Goal: Information Seeking & Learning: Understand process/instructions

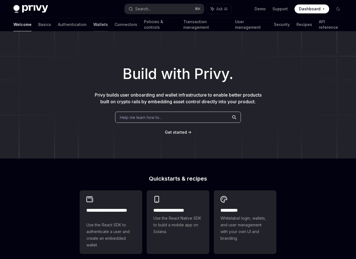
click at [93, 26] on link "Wallets" at bounding box center [100, 24] width 15 height 13
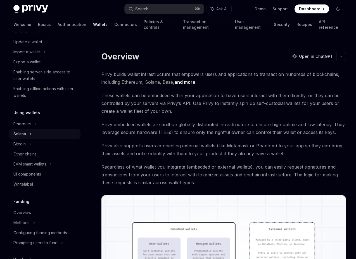
scroll to position [96, 0]
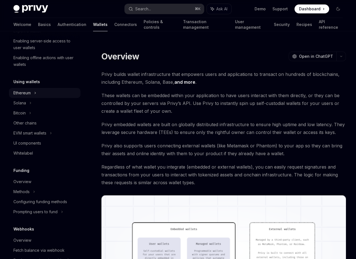
click at [54, 97] on div "Ethereum" at bounding box center [44, 93] width 71 height 10
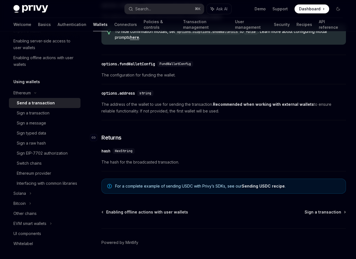
scroll to position [354, 0]
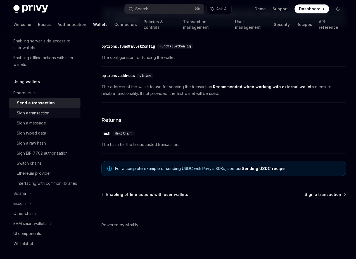
click at [49, 112] on div "Sign a transaction" at bounding box center [33, 113] width 33 height 7
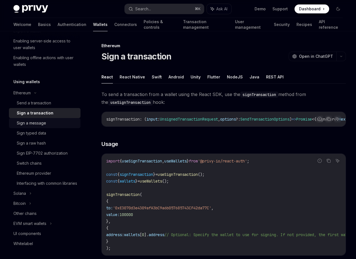
click at [52, 123] on div "Sign a message" at bounding box center [47, 123] width 60 height 7
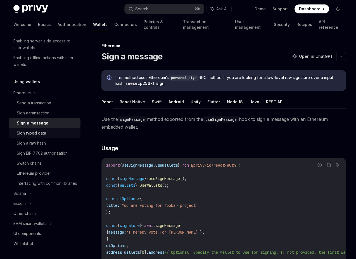
click at [54, 131] on div "Sign typed data" at bounding box center [47, 133] width 60 height 7
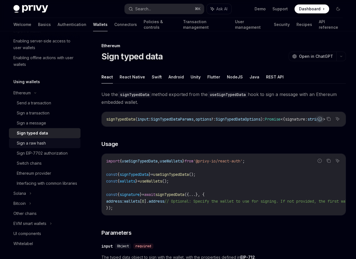
click at [59, 143] on div "Sign a raw hash" at bounding box center [47, 143] width 60 height 7
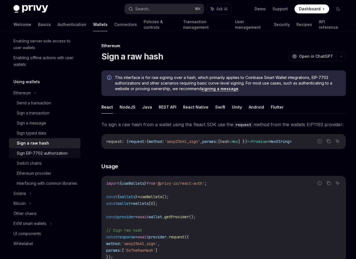
click at [62, 152] on div "Sign EIP-7702 authorization" at bounding box center [42, 153] width 51 height 7
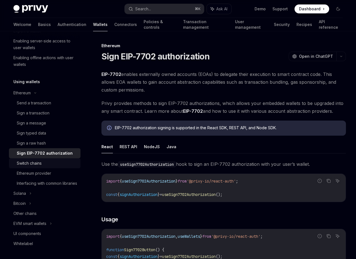
click at [67, 165] on div "Switch chains" at bounding box center [47, 163] width 60 height 7
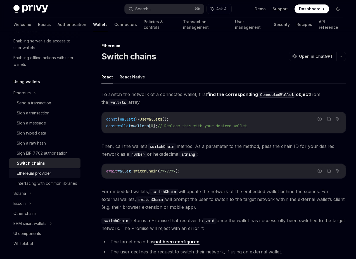
click at [63, 174] on div "Ethereum provider" at bounding box center [47, 173] width 60 height 7
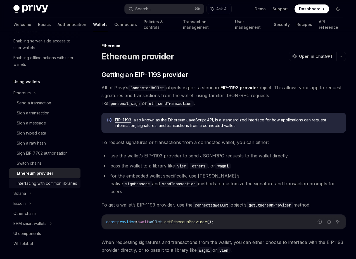
click at [64, 182] on div "Interfacing with common libraries" at bounding box center [47, 183] width 60 height 7
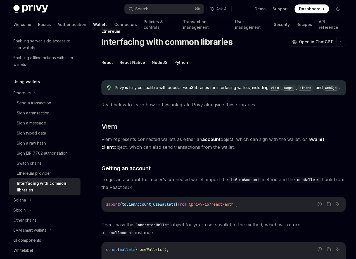
scroll to position [22, 0]
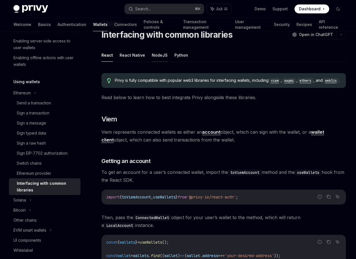
click at [157, 62] on button "NodeJS" at bounding box center [160, 55] width 16 height 13
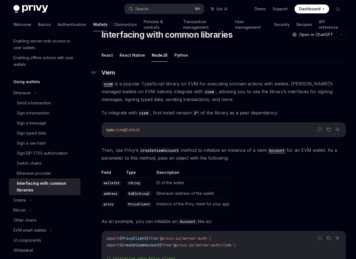
click at [99, 76] on link "​" at bounding box center [95, 73] width 11 height 8
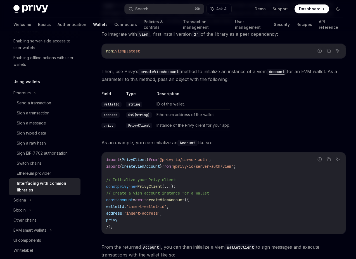
drag, startPoint x: 99, startPoint y: 84, endPoint x: 121, endPoint y: 97, distance: 25.7
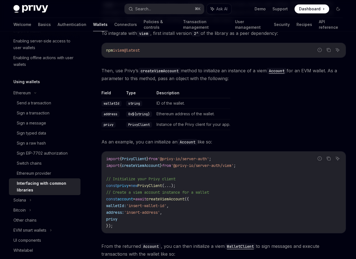
scroll to position [109, 0]
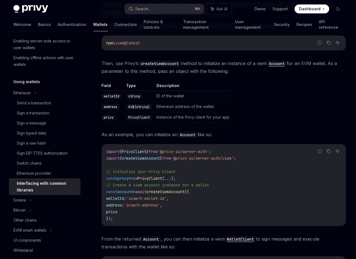
click at [112, 75] on span "Then, use Privy’s createViemAccount method to initialize an instance of a viem …" at bounding box center [223, 67] width 244 height 16
drag, startPoint x: 112, startPoint y: 96, endPoint x: 210, endPoint y: 112, distance: 99.2
click at [210, 75] on span "Then, use Privy’s createViemAccount method to initialize an instance of a viem …" at bounding box center [223, 67] width 244 height 16
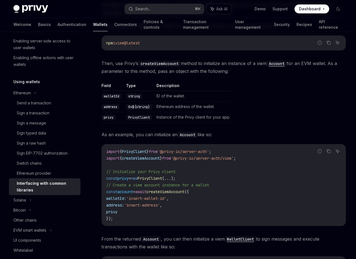
click at [210, 75] on span "Then, use Privy’s createViemAccount method to initialize an instance of a viem …" at bounding box center [223, 67] width 244 height 16
click at [215, 75] on span "Then, use Privy’s createViemAccount method to initialize an instance of a viem …" at bounding box center [223, 67] width 244 height 16
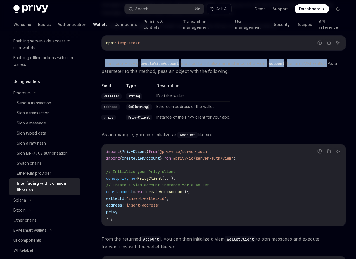
drag, startPoint x: 201, startPoint y: 105, endPoint x: 103, endPoint y: 97, distance: 98.8
click at [103, 75] on span "Then, use Privy’s createViemAccount method to initialize an instance of a viem …" at bounding box center [223, 67] width 244 height 16
drag, startPoint x: 103, startPoint y: 97, endPoint x: 191, endPoint y: 107, distance: 89.0
click at [191, 75] on span "Then, use Privy’s createViemAccount method to initialize an instance of a viem …" at bounding box center [223, 67] width 244 height 16
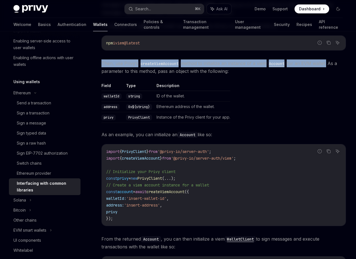
click at [191, 75] on span "Then, use Privy’s createViemAccount method to initialize an instance of a viem …" at bounding box center [223, 67] width 244 height 16
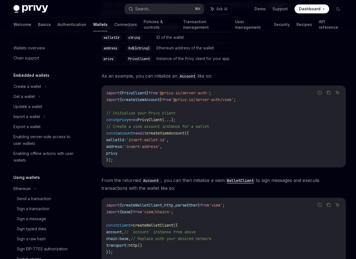
scroll to position [0, 0]
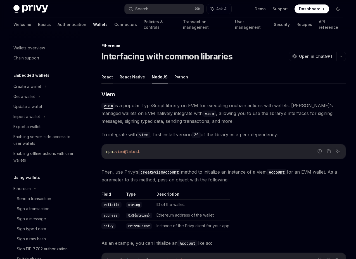
click at [103, 83] on button "React" at bounding box center [106, 76] width 11 height 13
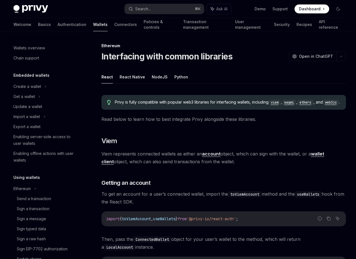
click at [165, 84] on ul "React React Native NodeJS Python" at bounding box center [223, 76] width 244 height 13
click at [162, 83] on button "NodeJS" at bounding box center [160, 76] width 16 height 13
type textarea "*"
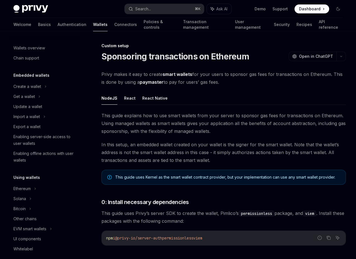
scroll to position [254, 0]
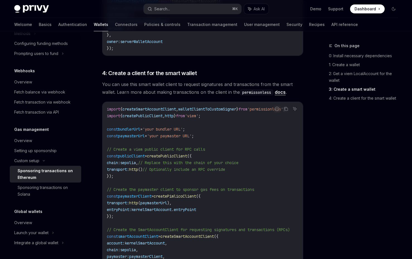
scroll to position [608, 0]
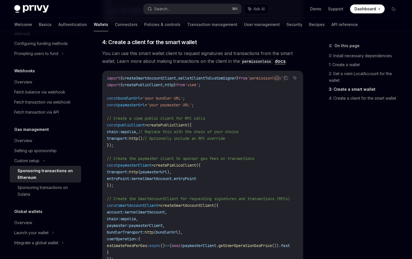
click at [215, 189] on code "import { createSmartAccountClient , walletClientToCustomSigner } from 'permissi…" at bounding box center [205, 169] width 196 height 188
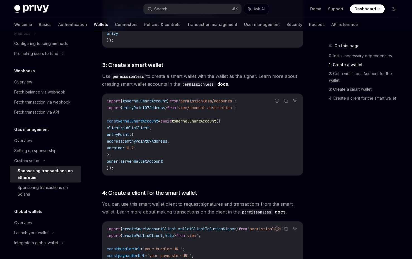
scroll to position [488, 0]
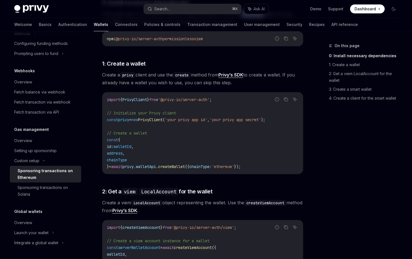
type textarea "*"
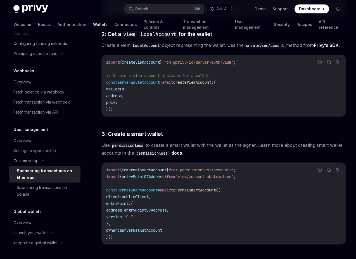
scroll to position [190, 0]
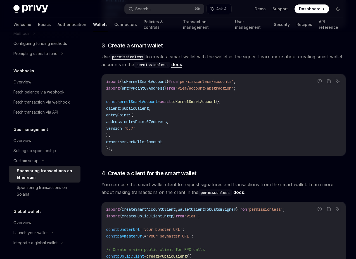
scroll to position [462, 0]
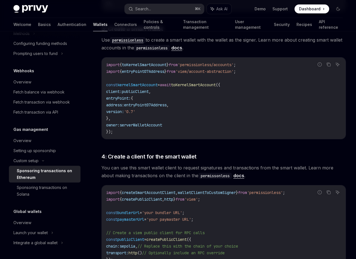
copy span "serverWalletAccount"
click at [191, 117] on div "This guide explains how to use smart wallets from your server to sponsor gas fe…" at bounding box center [223, 20] width 244 height 740
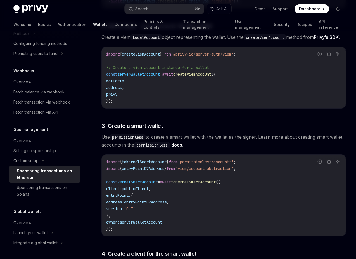
scroll to position [372, 0]
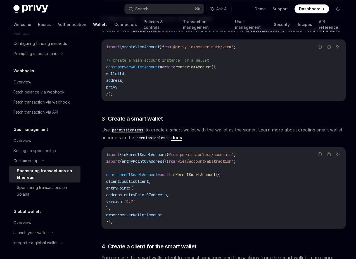
drag, startPoint x: 191, startPoint y: 194, endPoint x: 218, endPoint y: 193, distance: 27.4
click at [220, 101] on div "Report incorrect code Copy Ask AI import { createViemAccount } from '@privy-io/…" at bounding box center [223, 70] width 244 height 62
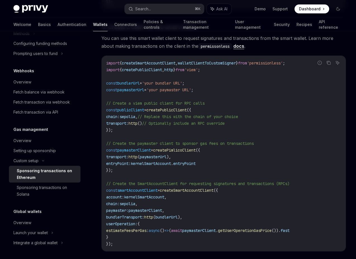
scroll to position [518, 0]
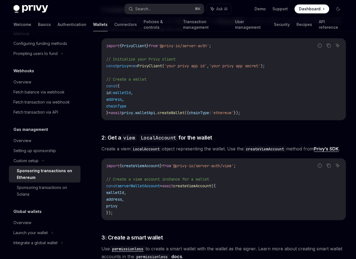
scroll to position [264, 0]
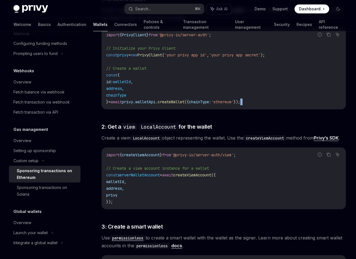
drag, startPoint x: 190, startPoint y: 189, endPoint x: 243, endPoint y: 193, distance: 52.9
click at [245, 193] on div "This guide explains how to use smart wallets from your server to sponsor gas fe…" at bounding box center [223, 218] width 244 height 740
click at [109, 78] on span "const" at bounding box center [111, 75] width 11 height 5
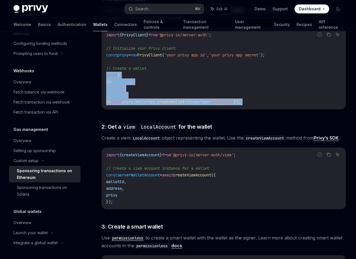
drag, startPoint x: 109, startPoint y: 156, endPoint x: 232, endPoint y: 188, distance: 128.0
click at [232, 109] on div "import { PrivyClient } from '@privy-io/server-auth' ; // Initialize your Privy …" at bounding box center [224, 68] width 244 height 81
click at [138, 105] on code "import { PrivyClient } from '@privy-io/server-auth' ; // Initialize your Privy …" at bounding box center [223, 69] width 235 height 74
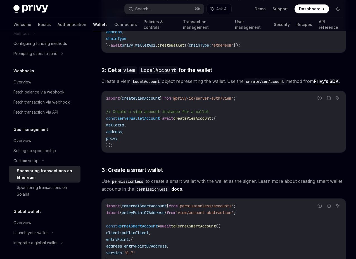
scroll to position [344, 0]
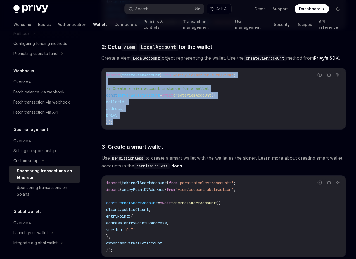
drag, startPoint x: 133, startPoint y: 212, endPoint x: 102, endPoint y: 163, distance: 57.8
click at [102, 129] on div "import { createViemAccount } from '@privy-io/server-auth/viem' ; // Create a vi…" at bounding box center [224, 98] width 244 height 61
click at [105, 129] on div "import { createViemAccount } from '@privy-io/server-auth/viem' ; // Create a vi…" at bounding box center [224, 98] width 244 height 61
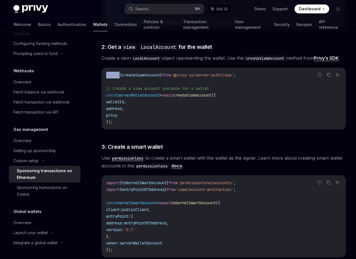
click at [105, 129] on div "import { createViemAccount } from '@privy-io/server-auth/viem' ; // Create a vi…" at bounding box center [224, 98] width 244 height 61
click at [106, 78] on span "import" at bounding box center [112, 75] width 13 height 5
click at [113, 78] on span "import" at bounding box center [112, 75] width 13 height 5
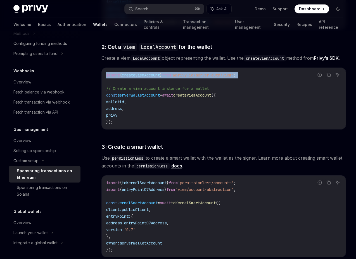
click at [113, 78] on span "import" at bounding box center [112, 75] width 13 height 5
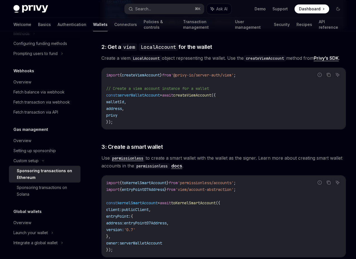
click at [124, 91] on span "// Create a viem account instance for a wallet" at bounding box center [157, 88] width 103 height 5
click at [109, 91] on span "// Create a viem account instance for a wallet" at bounding box center [157, 88] width 103 height 5
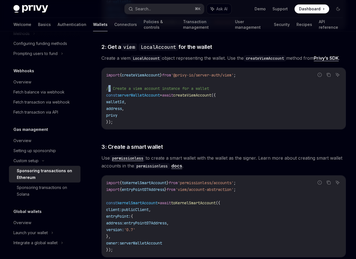
click at [109, 91] on span "// Create a viem account instance for a wallet" at bounding box center [157, 88] width 103 height 5
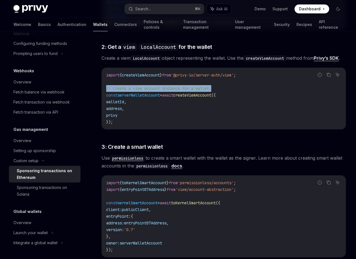
click at [109, 91] on span "// Create a viem account instance for a wallet" at bounding box center [157, 88] width 103 height 5
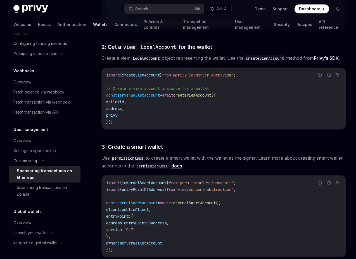
click at [132, 125] on code "import { createViemAccount } from '@privy-io/server-auth/viem' ; // Create a vi…" at bounding box center [223, 99] width 235 height 54
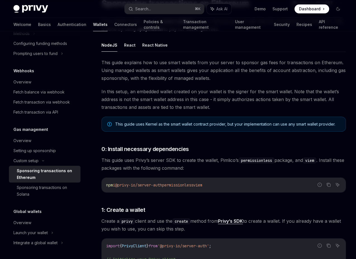
scroll to position [56, 0]
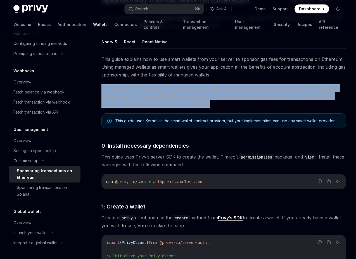
drag, startPoint x: 136, startPoint y: 163, endPoint x: 101, endPoint y: 130, distance: 47.6
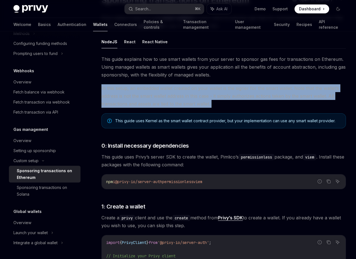
drag, startPoint x: 101, startPoint y: 130, endPoint x: 128, endPoint y: 164, distance: 43.0
click at [128, 108] on span "In this setup, an embedded wallet created on your wallet is the signer for the …" at bounding box center [223, 95] width 244 height 23
drag, startPoint x: 128, startPoint y: 164, endPoint x: 102, endPoint y: 131, distance: 41.5
click at [102, 108] on span "In this setup, an embedded wallet created on your wallet is the signer for the …" at bounding box center [223, 95] width 244 height 23
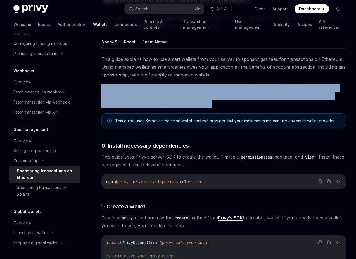
click at [104, 108] on span "In this setup, an embedded wallet created on your wallet is the signer for the …" at bounding box center [223, 95] width 244 height 23
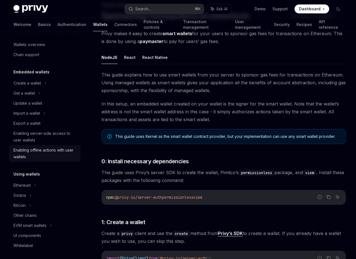
scroll to position [0, 0]
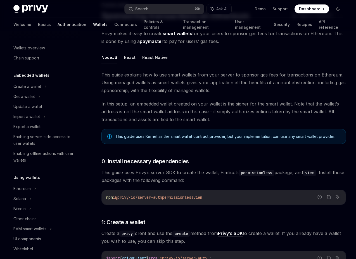
click at [58, 25] on link "Authentication" at bounding box center [71, 24] width 29 height 13
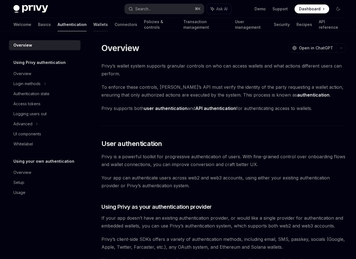
click at [93, 24] on link "Wallets" at bounding box center [100, 24] width 15 height 13
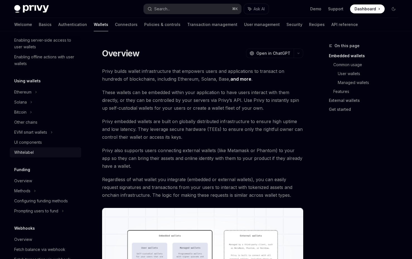
scroll to position [54, 0]
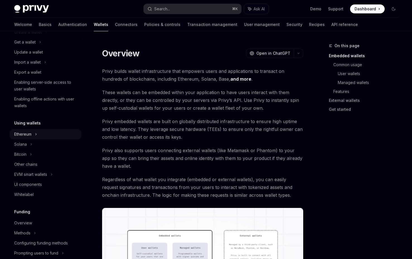
click at [65, 138] on div "Ethereum" at bounding box center [45, 134] width 71 height 10
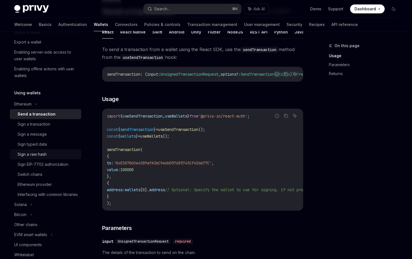
scroll to position [100, 0]
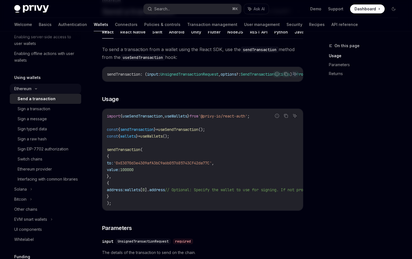
click at [35, 90] on div "Ethereum" at bounding box center [45, 89] width 71 height 10
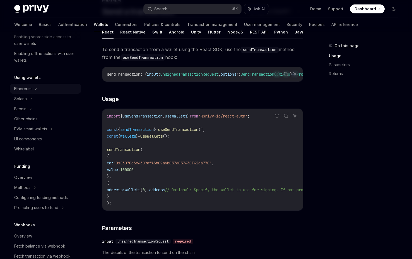
click at [30, 89] on div "Ethereum" at bounding box center [22, 88] width 17 height 7
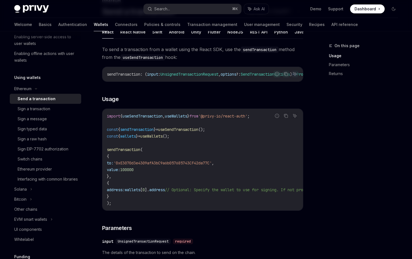
scroll to position [0, 0]
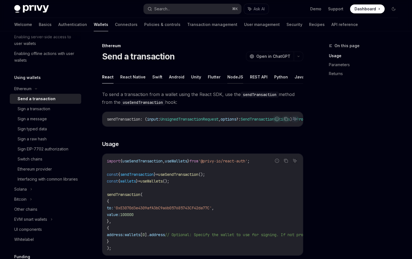
click at [237, 81] on button "NodeJS" at bounding box center [235, 76] width 16 height 13
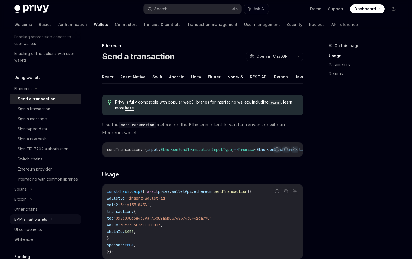
scroll to position [217, 0]
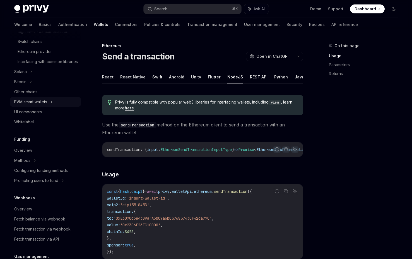
click at [55, 107] on div "EVM smart wallets" at bounding box center [45, 102] width 71 height 10
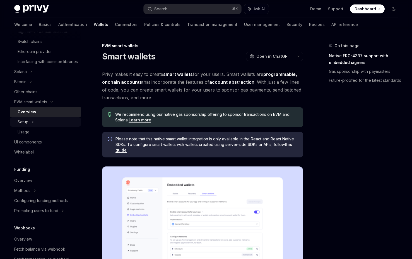
click at [58, 127] on div "Setup" at bounding box center [45, 122] width 71 height 10
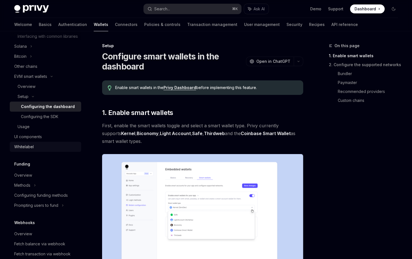
scroll to position [285, 0]
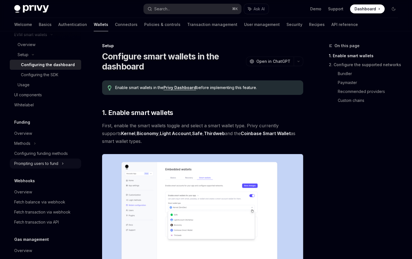
click at [63, 167] on icon at bounding box center [63, 163] width 2 height 7
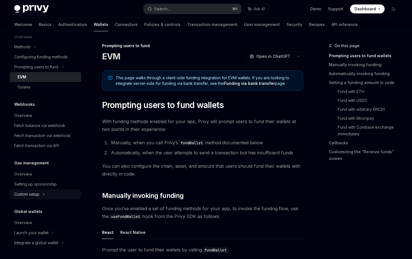
click at [55, 197] on div "Custom setup" at bounding box center [45, 194] width 71 height 10
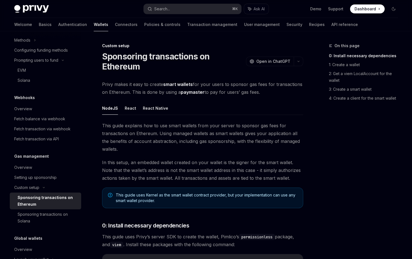
click at [67, 208] on div "Sponsoring transactions on Ethereum" at bounding box center [48, 200] width 60 height 13
click at [67, 224] on div "Sponsoring transactions on Solana" at bounding box center [48, 217] width 60 height 13
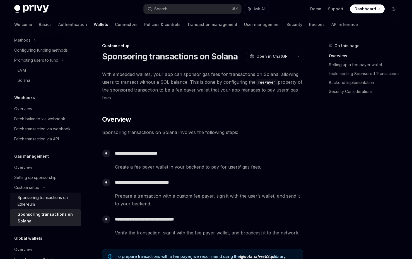
click at [66, 208] on div "Sponsoring transactions on Ethereum" at bounding box center [48, 200] width 60 height 13
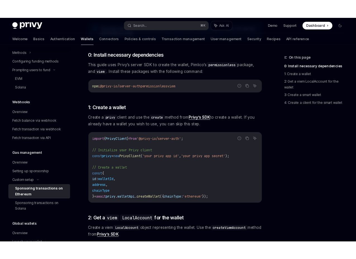
scroll to position [213, 0]
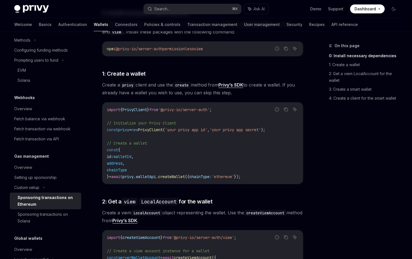
type textarea "*"
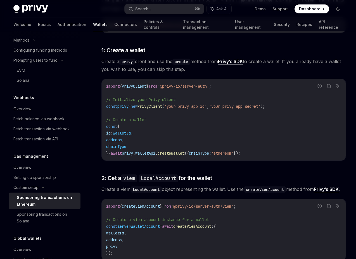
scroll to position [230, 0]
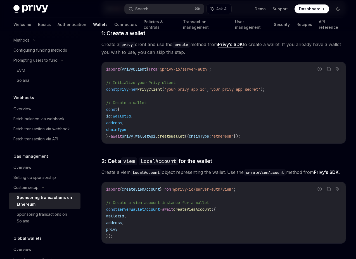
drag, startPoint x: 164, startPoint y: 222, endPoint x: 166, endPoint y: 225, distance: 3.9
click at [166, 143] on div "import { PrivyClient } from '@privy-io/server-auth' ; // Initialize your Privy …" at bounding box center [224, 102] width 244 height 81
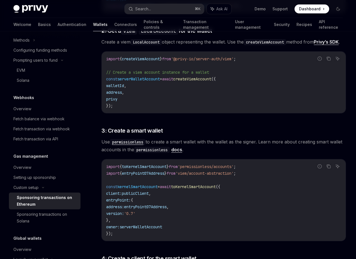
scroll to position [429, 0]
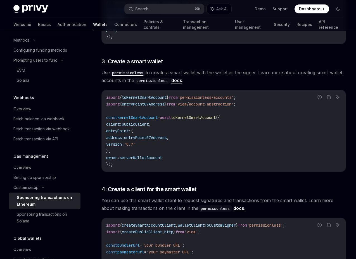
click at [168, 84] on span "Use permissionless to create a smart wallet with the wallet as the signer. Lear…" at bounding box center [223, 77] width 244 height 16
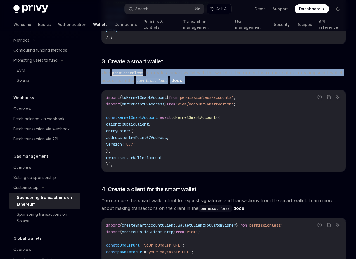
click at [168, 84] on span "Use permissionless to create a smart wallet with the wallet as the signer. Lear…" at bounding box center [223, 77] width 244 height 16
click at [171, 84] on span "Use permissionless to create a smart wallet with the wallet as the signer. Lear…" at bounding box center [223, 77] width 244 height 16
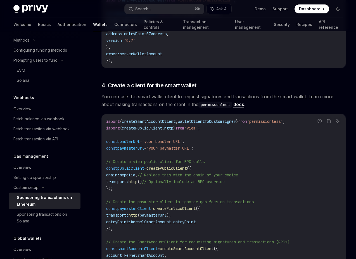
scroll to position [530, 0]
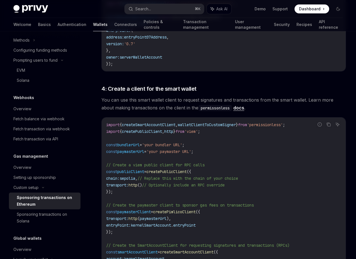
drag, startPoint x: 166, startPoint y: 174, endPoint x: 202, endPoint y: 175, distance: 36.3
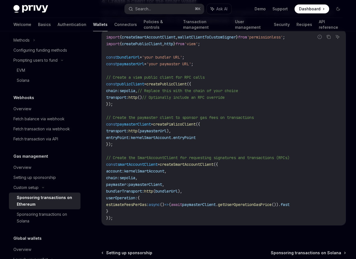
scroll to position [625, 0]
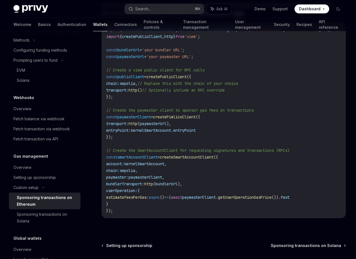
click at [136, 163] on code "import { createSmartAccountClient , walletClientToCustomSigner } from 'permissi…" at bounding box center [223, 121] width 235 height 188
click at [132, 52] on span "bundlerUrl" at bounding box center [128, 49] width 22 height 5
click at [130, 52] on span "bundlerUrl" at bounding box center [128, 49] width 22 height 5
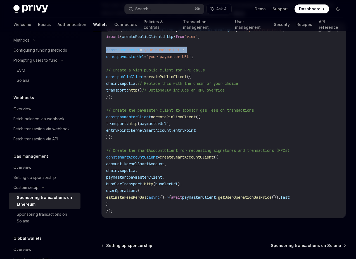
click at [130, 52] on span "bundlerUrl" at bounding box center [128, 49] width 22 height 5
drag, startPoint x: 130, startPoint y: 160, endPoint x: 209, endPoint y: 169, distance: 79.5
click at [208, 169] on code "import { createSmartAccountClient , walletClientToCustomSigner } from 'permissi…" at bounding box center [223, 121] width 235 height 188
click at [210, 168] on code "import { createSmartAccountClient , walletClientToCustomSigner } from 'permissi…" at bounding box center [223, 121] width 235 height 188
drag, startPoint x: 212, startPoint y: 169, endPoint x: 100, endPoint y: 159, distance: 112.4
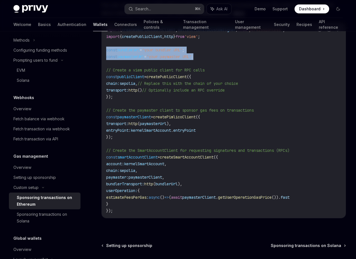
click at [121, 52] on span "bundlerUrl" at bounding box center [128, 49] width 22 height 5
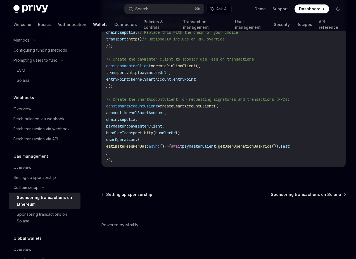
scroll to position [763, 0]
drag, startPoint x: 177, startPoint y: 192, endPoint x: 194, endPoint y: 192, distance: 17.3
click at [194, 167] on div "import { createSmartAccountClient , walletClientToCustomSigner } from 'permissi…" at bounding box center [224, 69] width 244 height 195
